Goal: Book appointment/travel/reservation

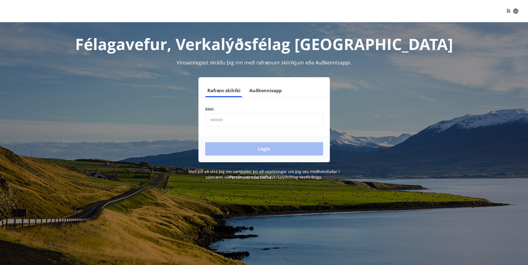
click at [226, 119] on input "phone" at bounding box center [264, 120] width 118 height 14
click at [253, 149] on button "Login" at bounding box center [264, 148] width 118 height 13
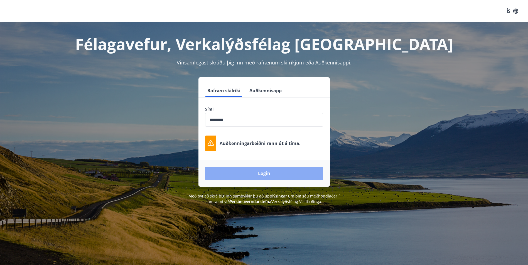
click at [263, 175] on button "Login" at bounding box center [264, 173] width 118 height 13
click at [241, 117] on input "phone" at bounding box center [264, 120] width 118 height 14
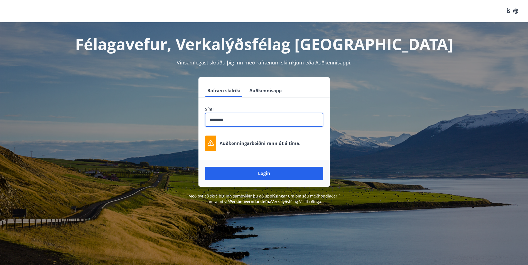
click at [218, 121] on input "phone" at bounding box center [264, 120] width 118 height 14
click at [218, 120] on input "phone" at bounding box center [264, 120] width 118 height 14
click at [219, 121] on input "phone" at bounding box center [264, 120] width 118 height 14
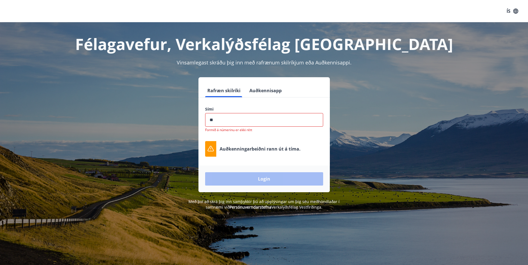
type input "*"
type input "********"
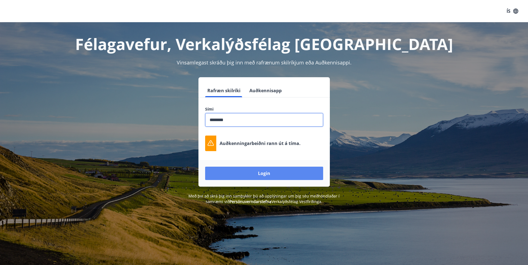
click at [259, 175] on button "Login" at bounding box center [264, 173] width 118 height 13
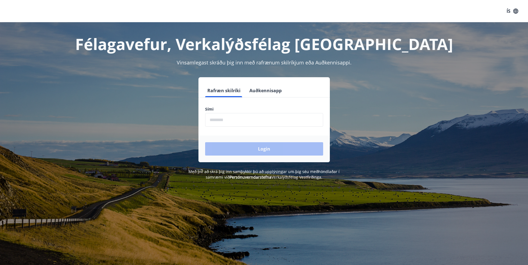
click at [228, 117] on input "phone" at bounding box center [264, 120] width 118 height 14
type input "********"
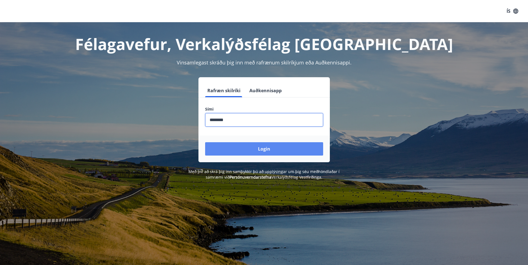
click at [205, 142] on button "Login" at bounding box center [264, 148] width 118 height 13
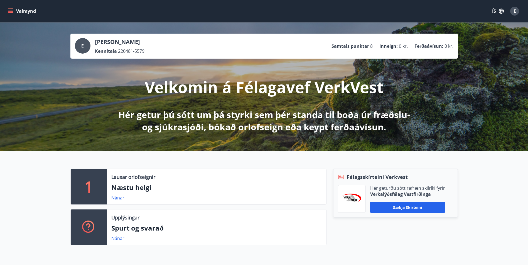
click at [12, 8] on icon "menu" at bounding box center [11, 11] width 6 height 6
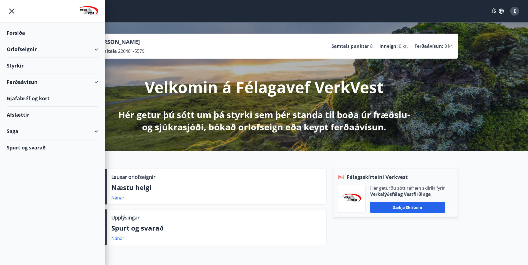
click at [94, 46] on div "Orlofseignir" at bounding box center [53, 49] width 92 height 16
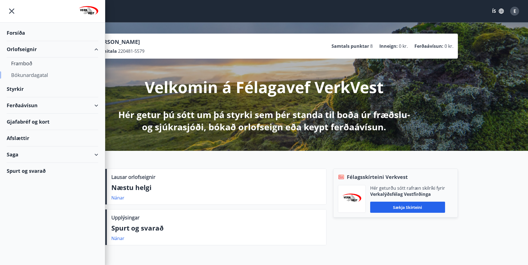
click at [36, 74] on div "Bókunardagatal" at bounding box center [52, 75] width 83 height 12
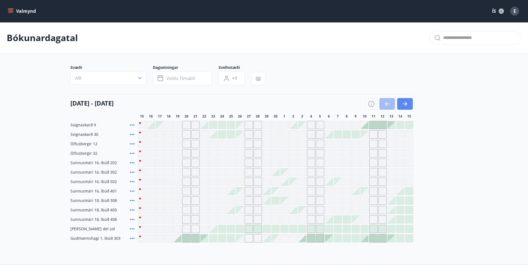
click at [405, 104] on icon "button" at bounding box center [405, 104] width 4 height 1
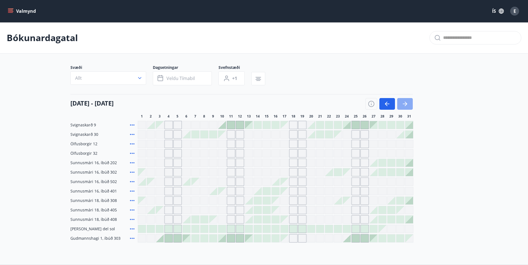
click at [405, 104] on icon "button" at bounding box center [405, 104] width 4 height 1
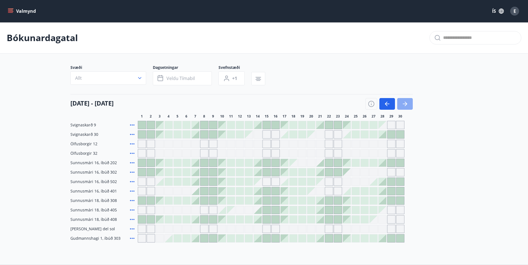
click at [405, 104] on icon "button" at bounding box center [405, 104] width 4 height 1
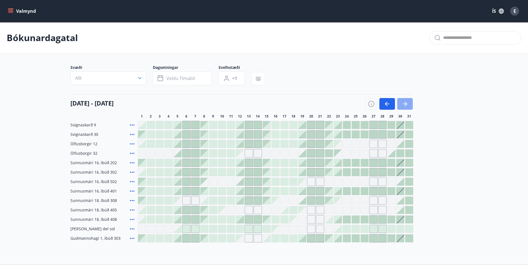
click at [405, 104] on icon "button" at bounding box center [405, 104] width 4 height 1
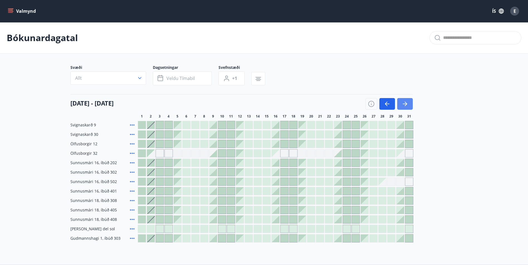
click at [405, 104] on icon "button" at bounding box center [405, 104] width 4 height 1
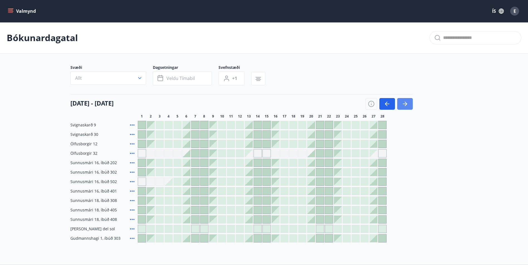
click at [405, 104] on icon "button" at bounding box center [405, 104] width 4 height 1
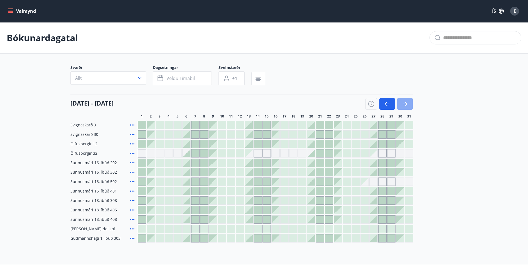
click at [405, 104] on icon "button" at bounding box center [405, 104] width 4 height 1
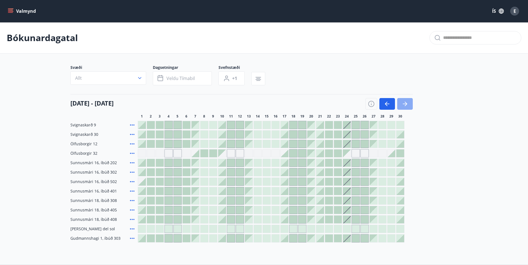
click at [405, 104] on icon "button" at bounding box center [405, 104] width 4 height 1
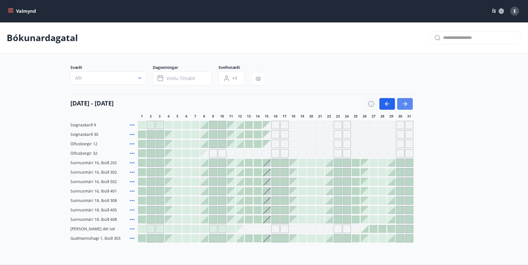
click at [409, 102] on button "button" at bounding box center [405, 104] width 16 height 12
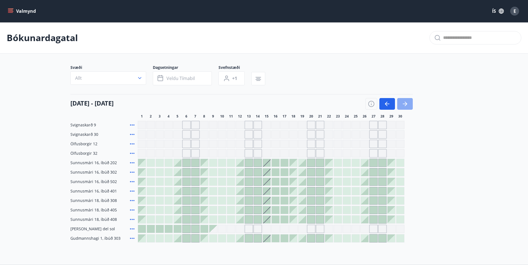
click at [406, 103] on icon "button" at bounding box center [404, 104] width 7 height 7
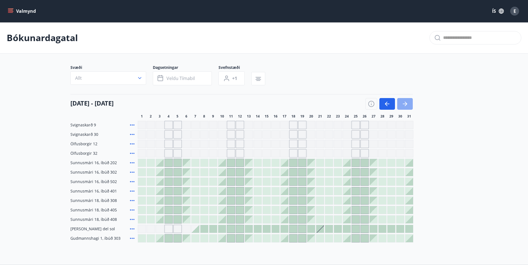
click at [407, 103] on icon "button" at bounding box center [404, 104] width 7 height 7
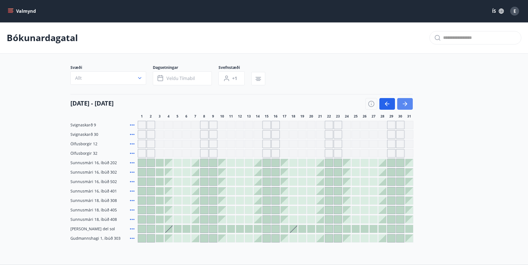
click at [406, 103] on icon "button" at bounding box center [404, 104] width 7 height 7
